Goal: Browse casually

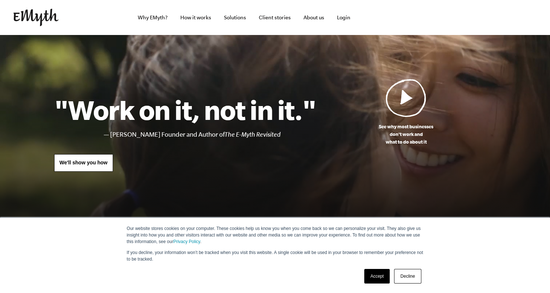
click at [383, 277] on link "Accept" at bounding box center [378, 276] width 26 height 15
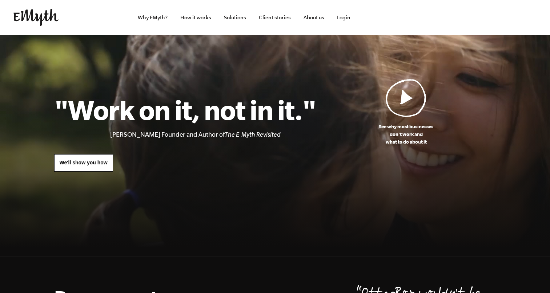
click at [416, 101] on img at bounding box center [406, 98] width 41 height 38
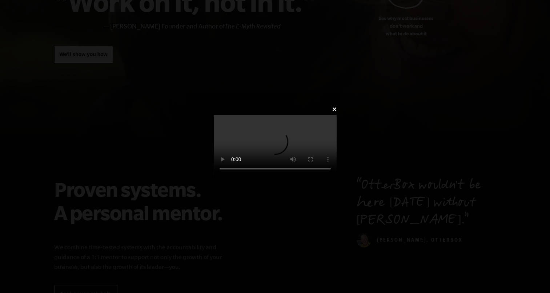
scroll to position [109, 0]
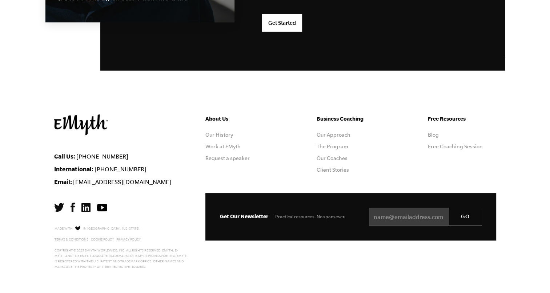
scroll to position [1950, 0]
click at [99, 206] on img at bounding box center [102, 207] width 10 height 8
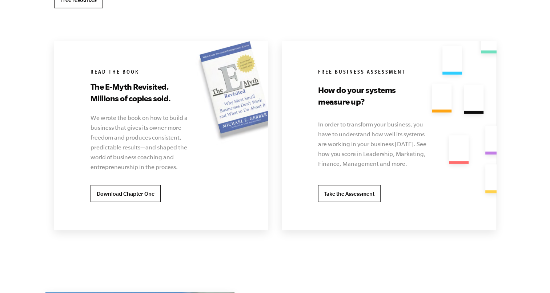
scroll to position [1417, 0]
